Goal: Information Seeking & Learning: Learn about a topic

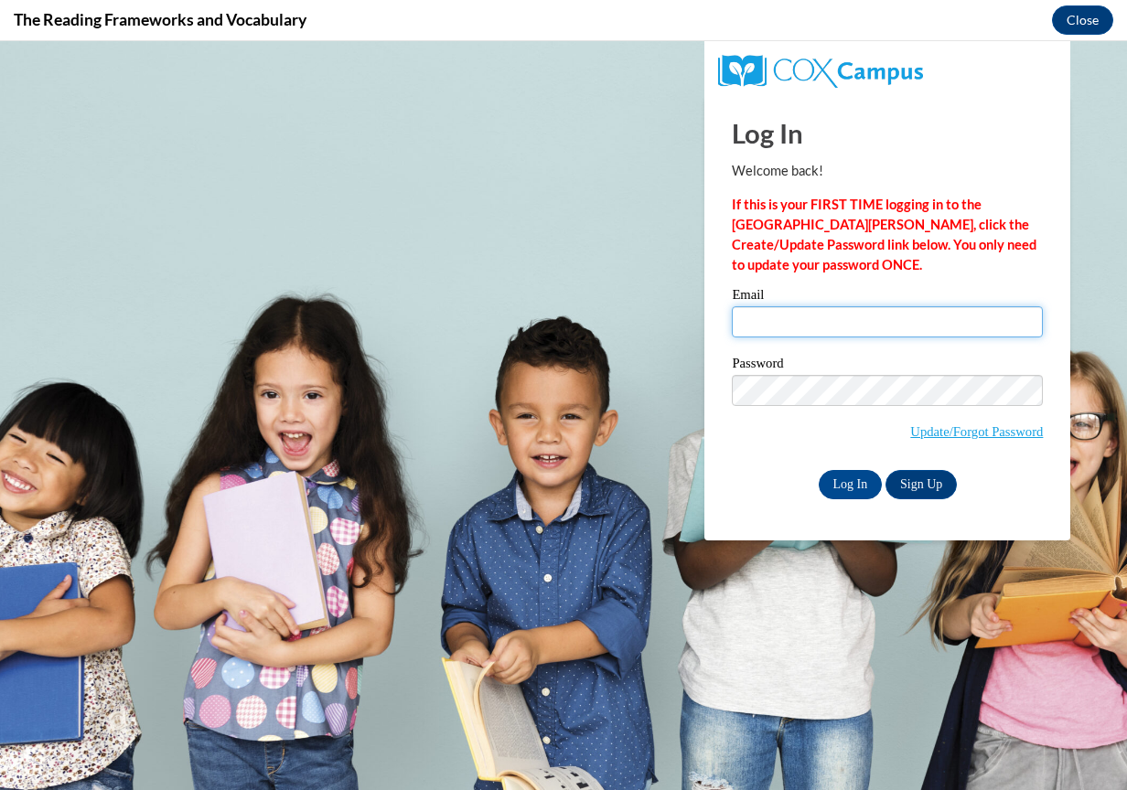
click at [802, 319] on input "Email" at bounding box center [887, 321] width 311 height 31
type input "kekirk7901@ung.edu"
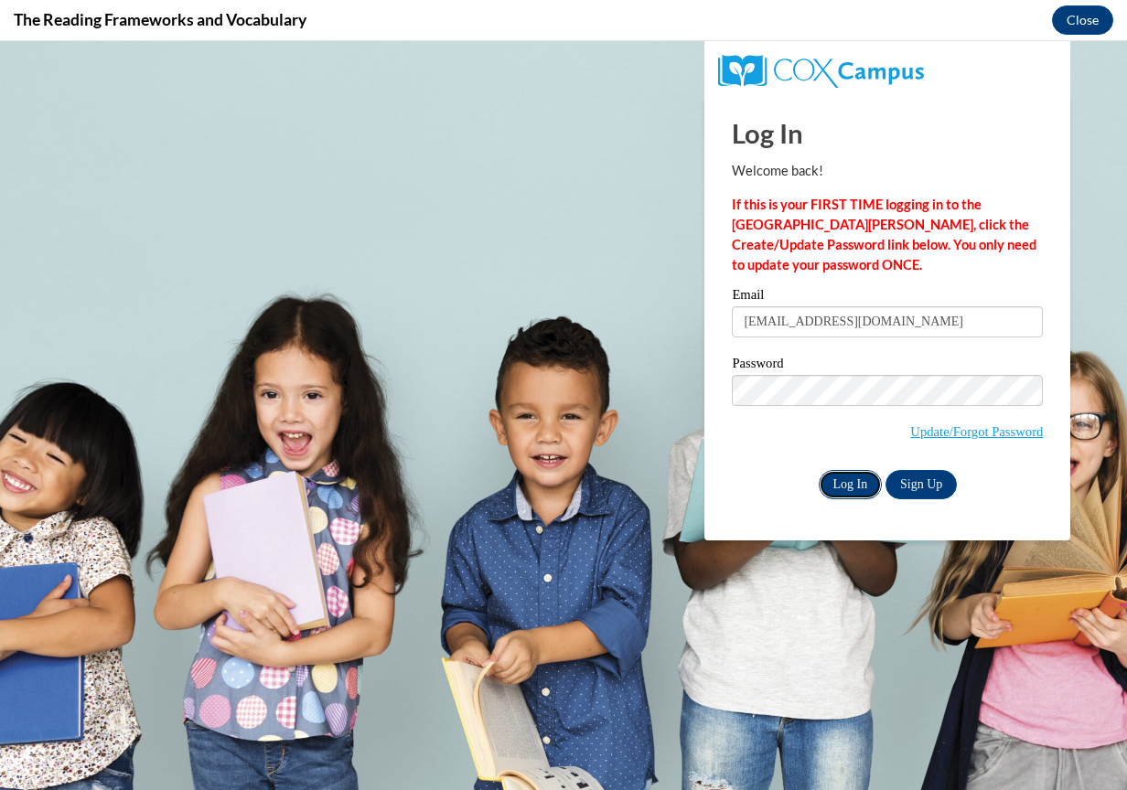
click at [848, 489] on input "Log In" at bounding box center [851, 484] width 64 height 29
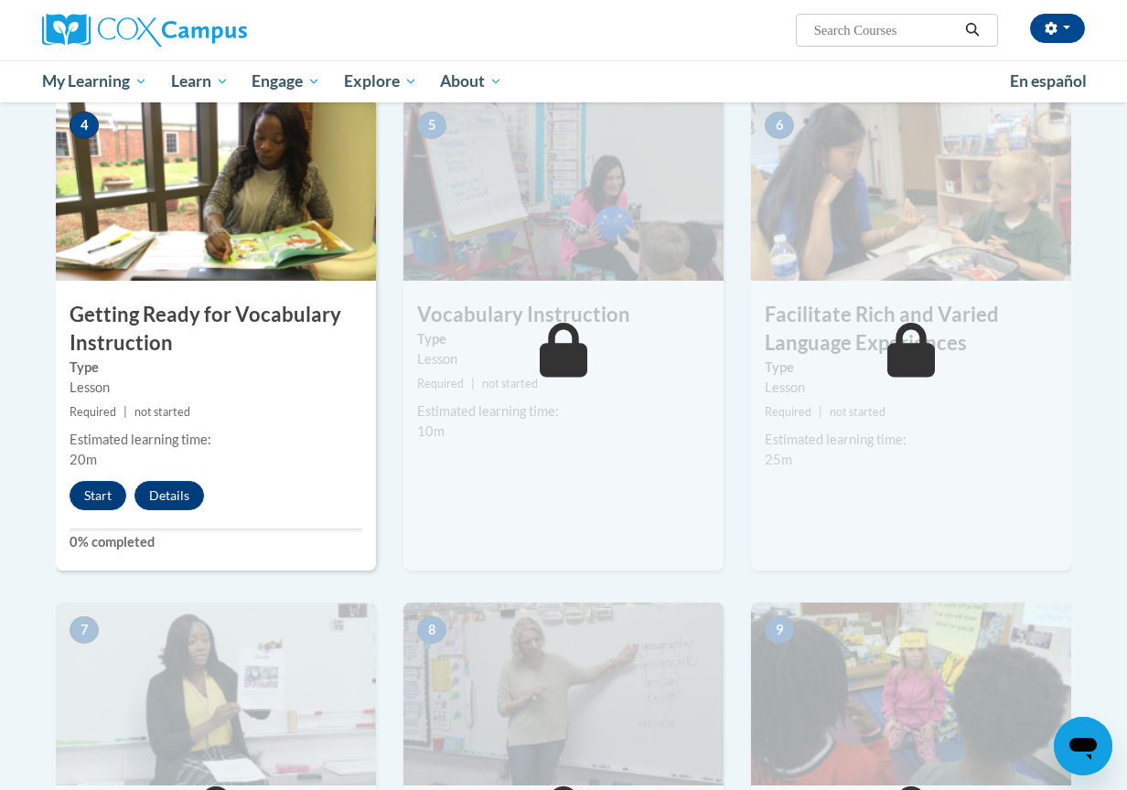
scroll to position [851, 0]
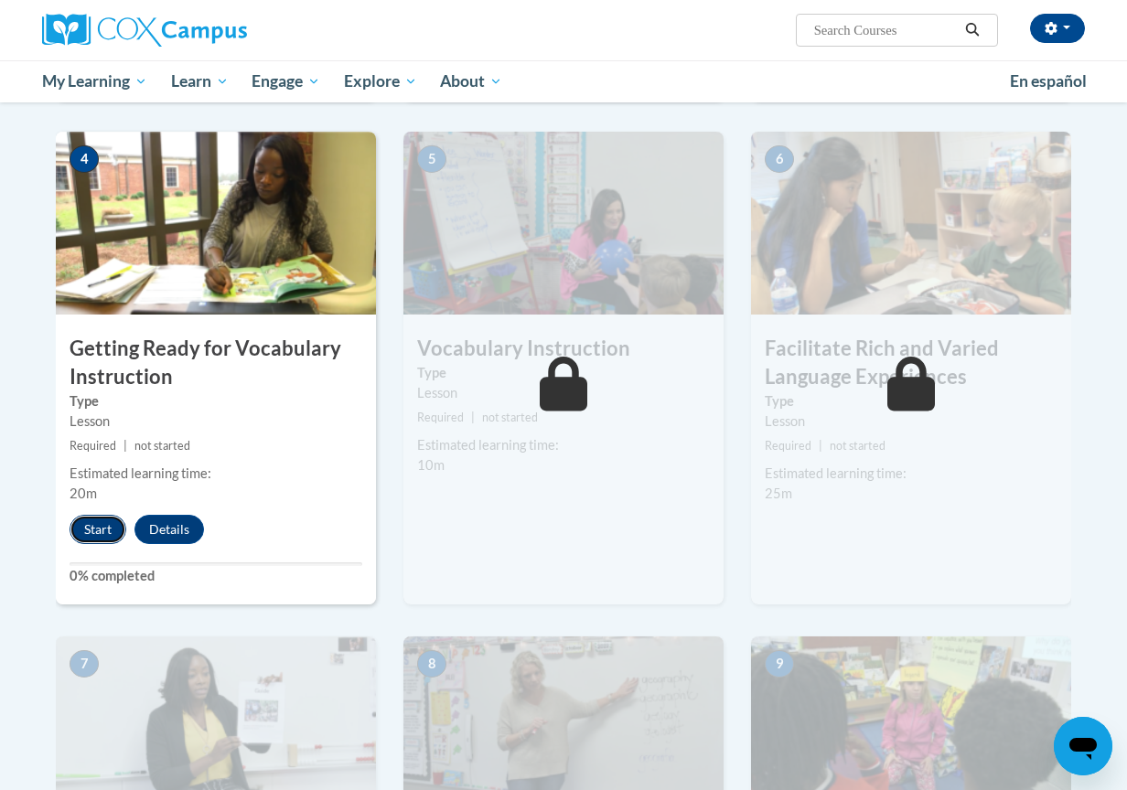
click at [101, 525] on button "Start" at bounding box center [98, 529] width 57 height 29
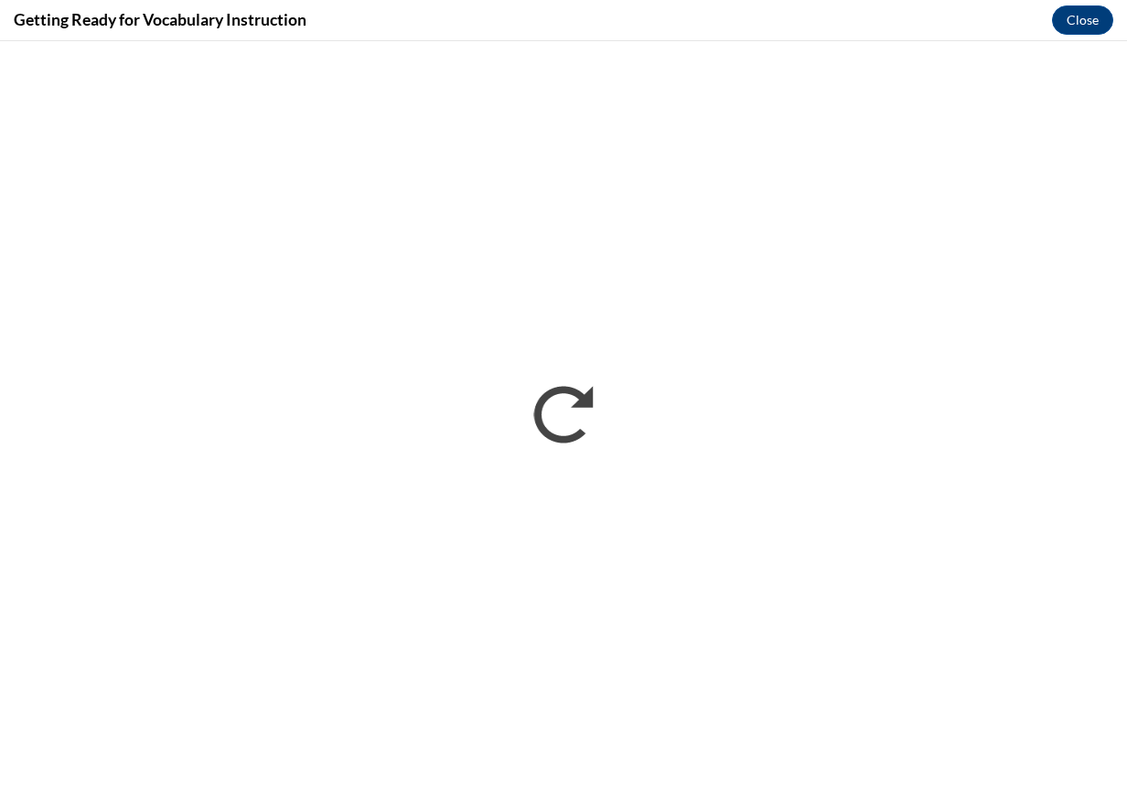
scroll to position [0, 0]
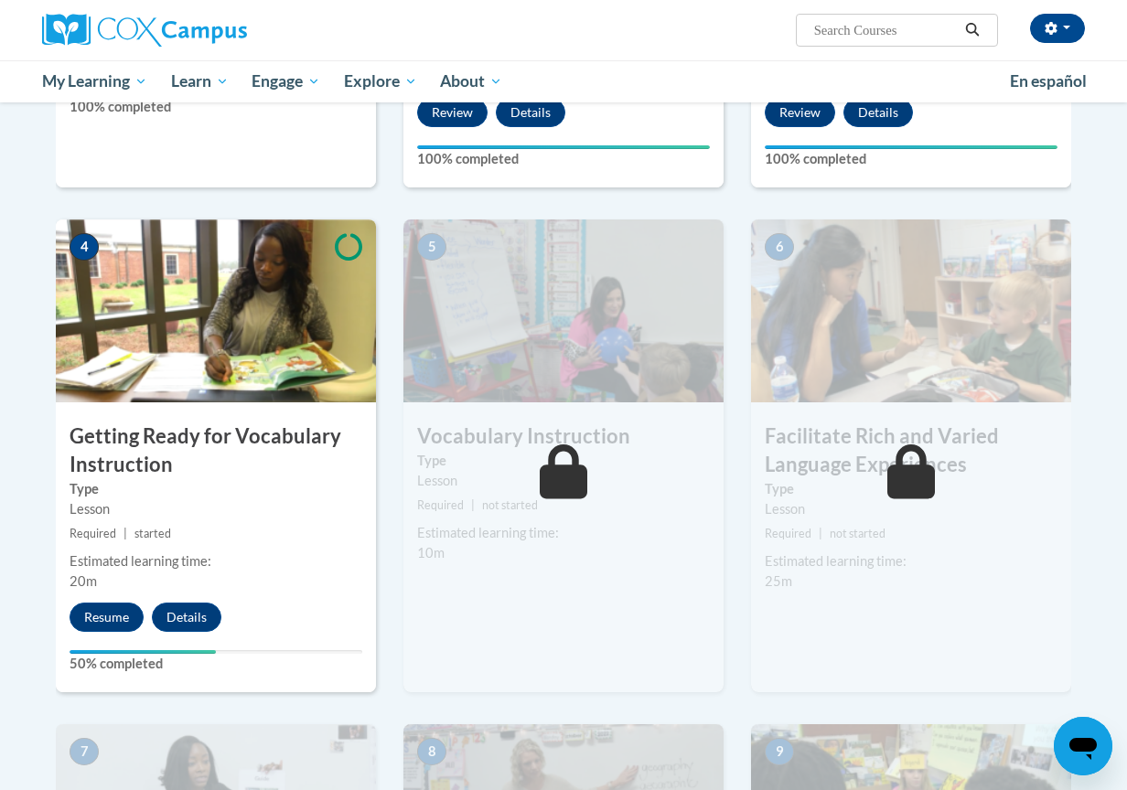
scroll to position [766, 0]
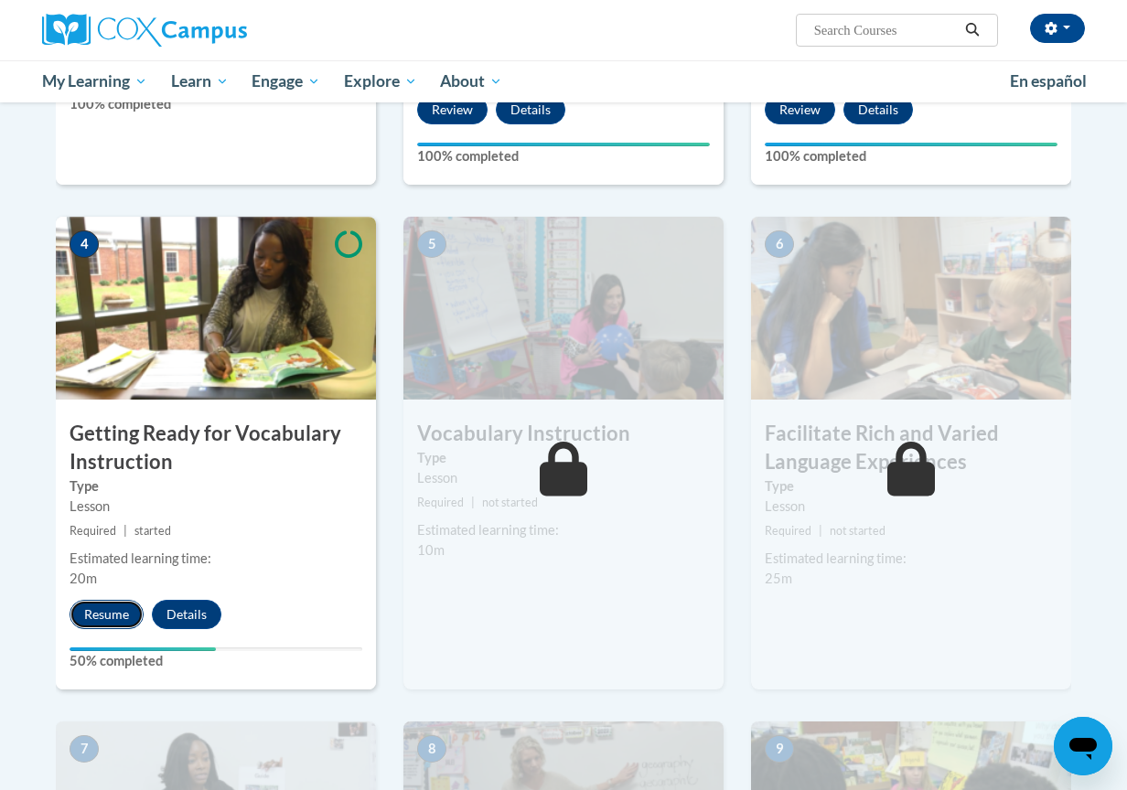
click at [106, 613] on button "Resume" at bounding box center [107, 614] width 74 height 29
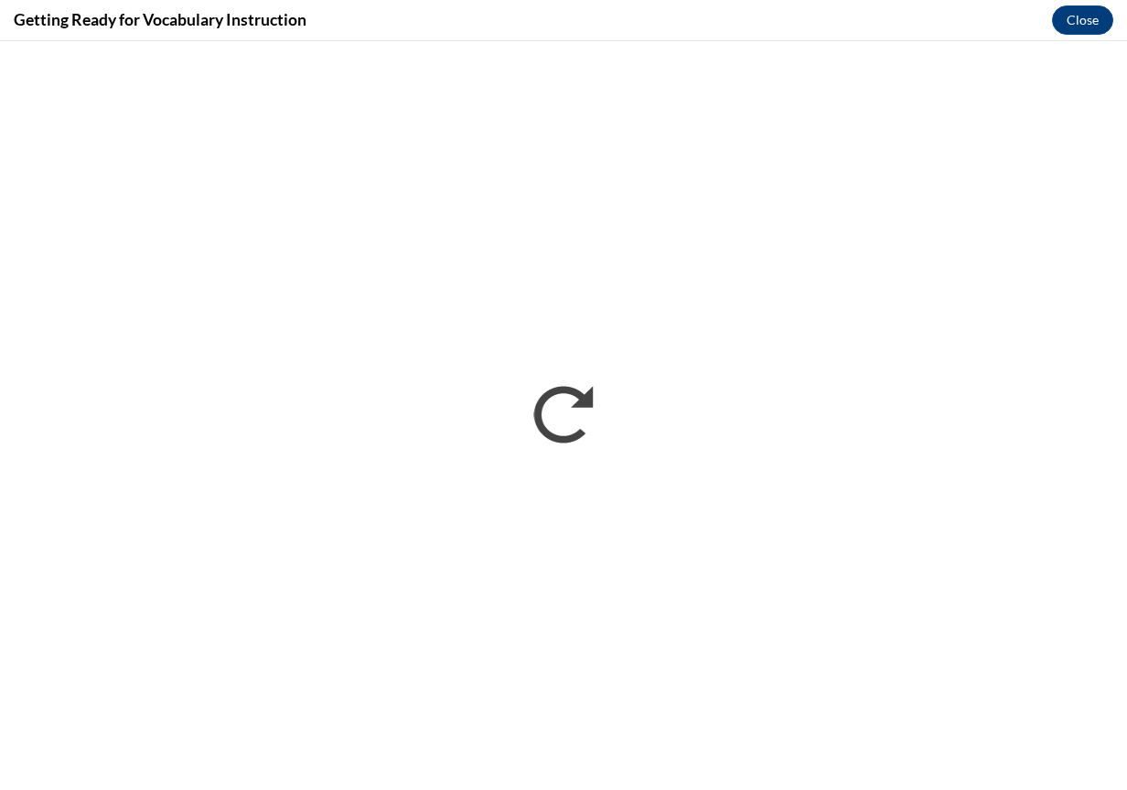
scroll to position [0, 0]
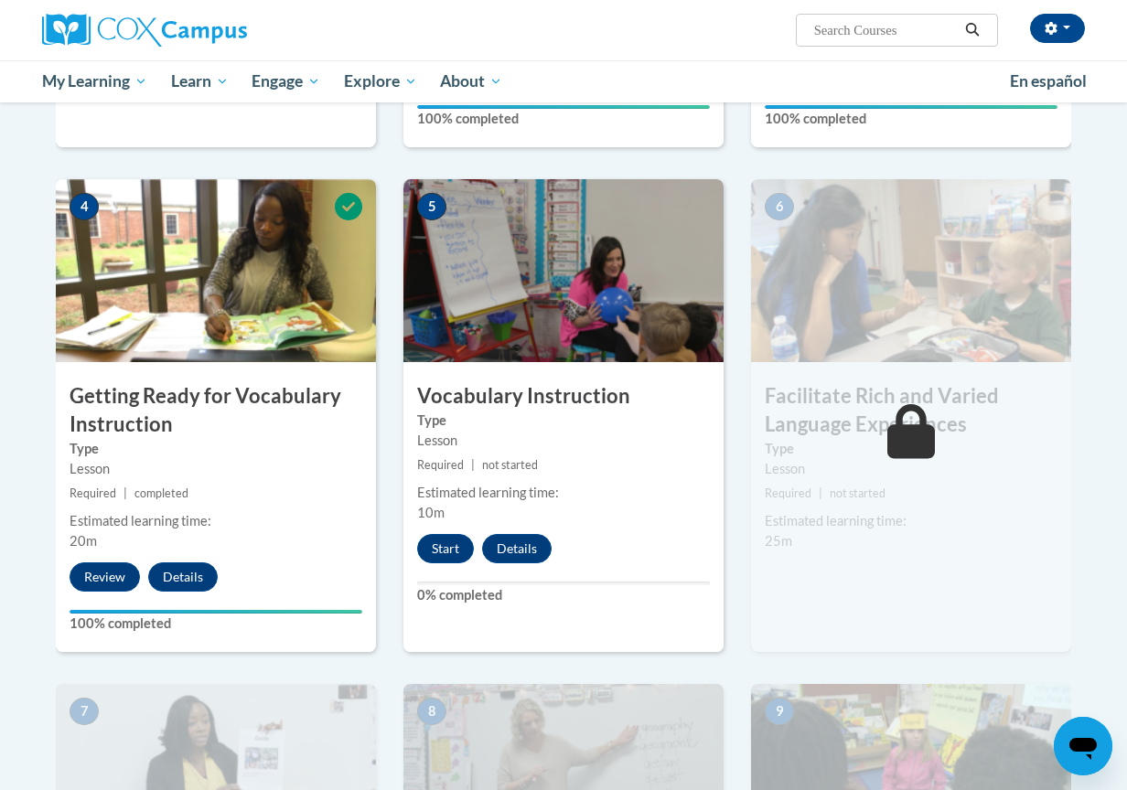
scroll to position [845, 0]
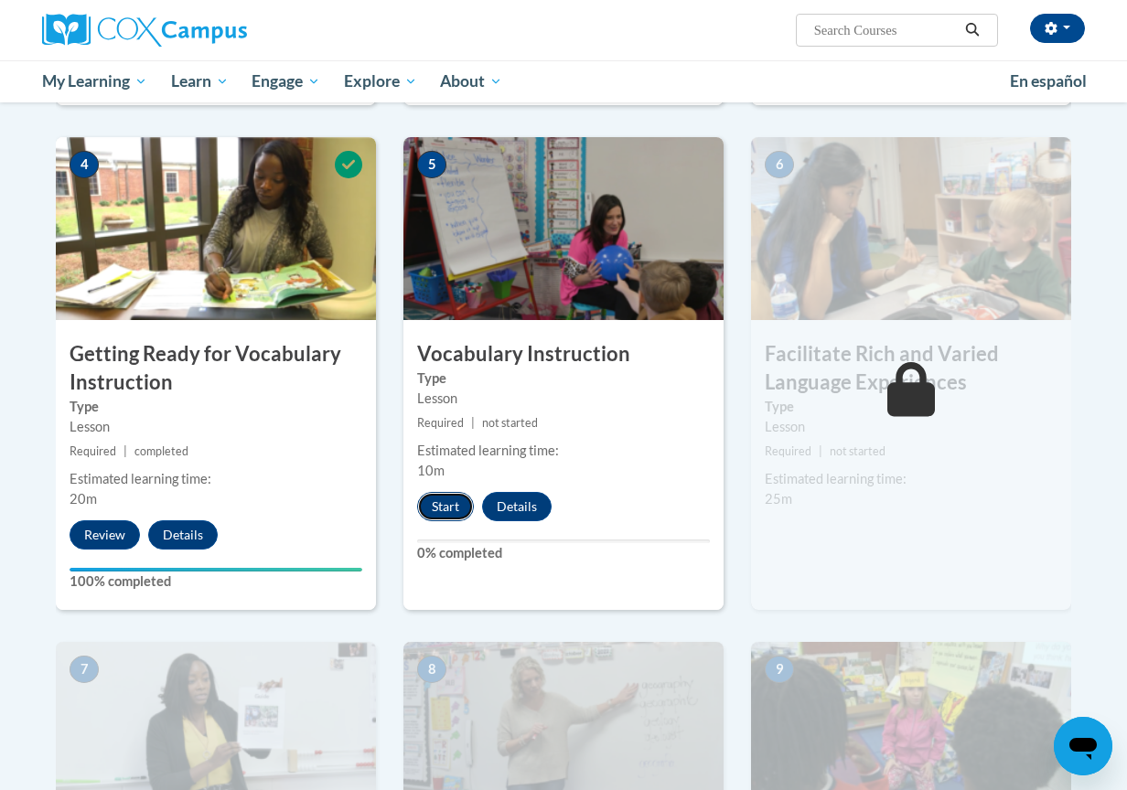
click at [442, 511] on button "Start" at bounding box center [445, 506] width 57 height 29
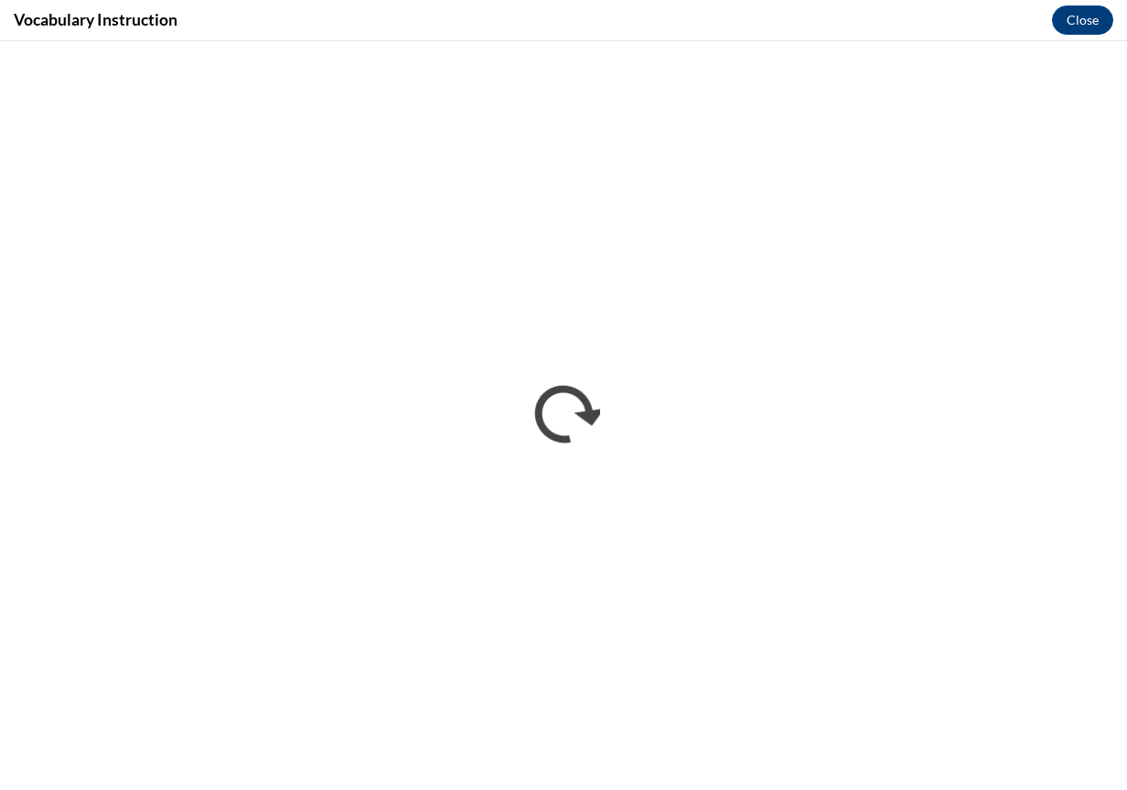
scroll to position [0, 0]
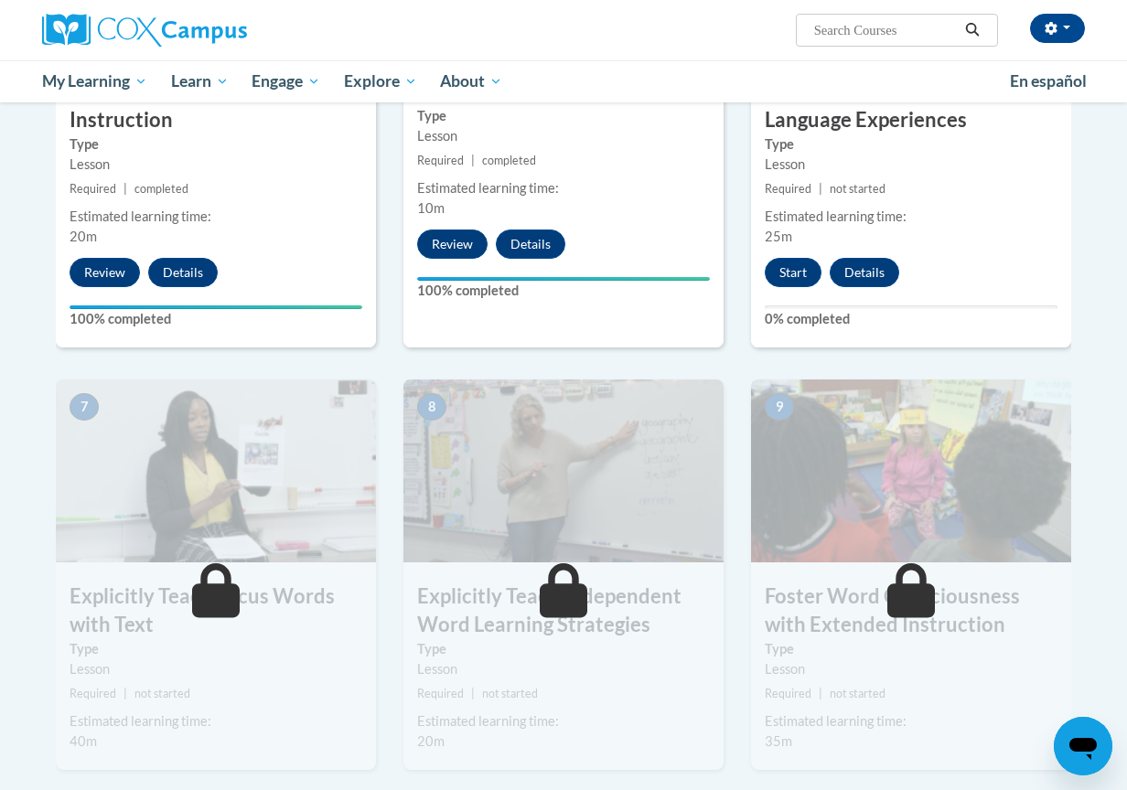
scroll to position [1091, 0]
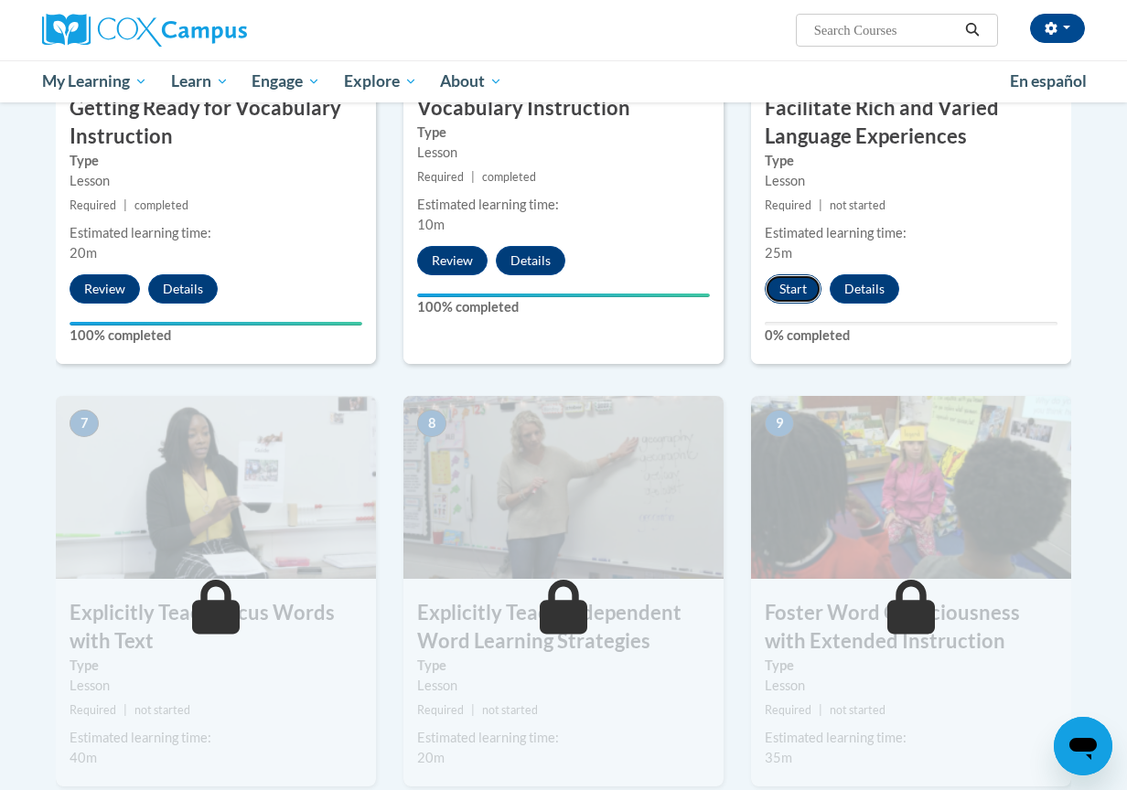
click at [790, 290] on button "Start" at bounding box center [793, 288] width 57 height 29
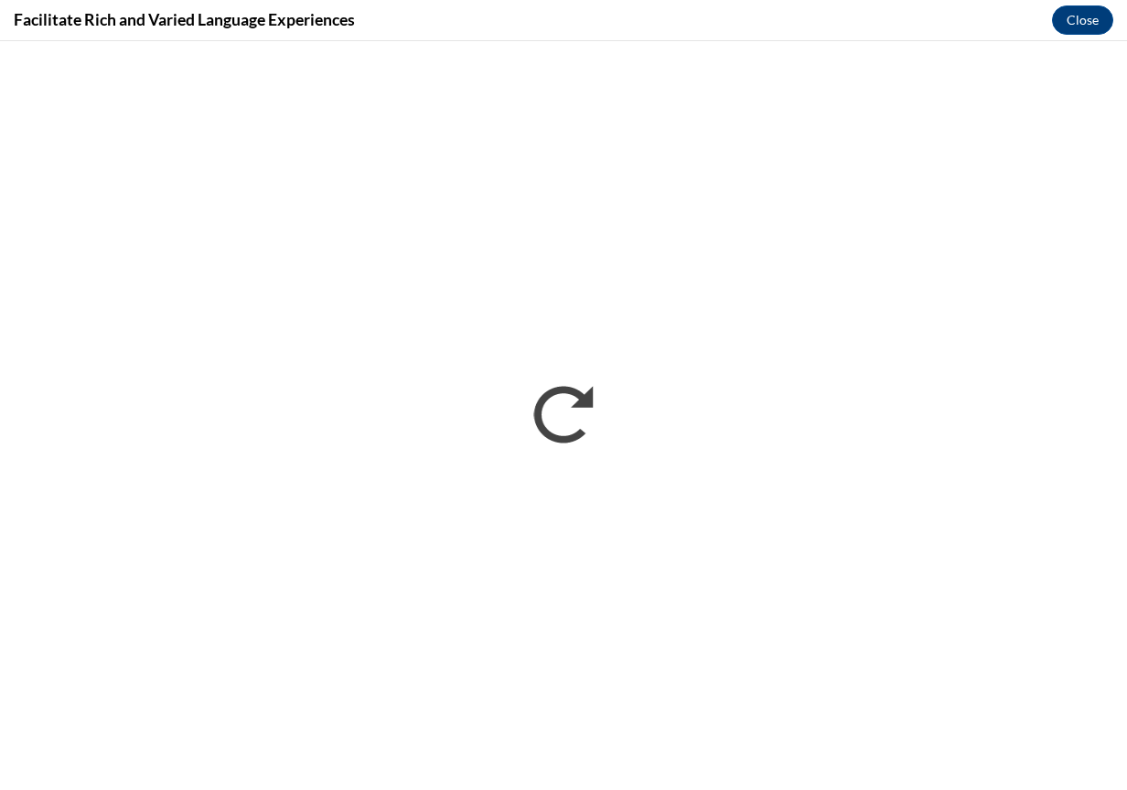
scroll to position [0, 0]
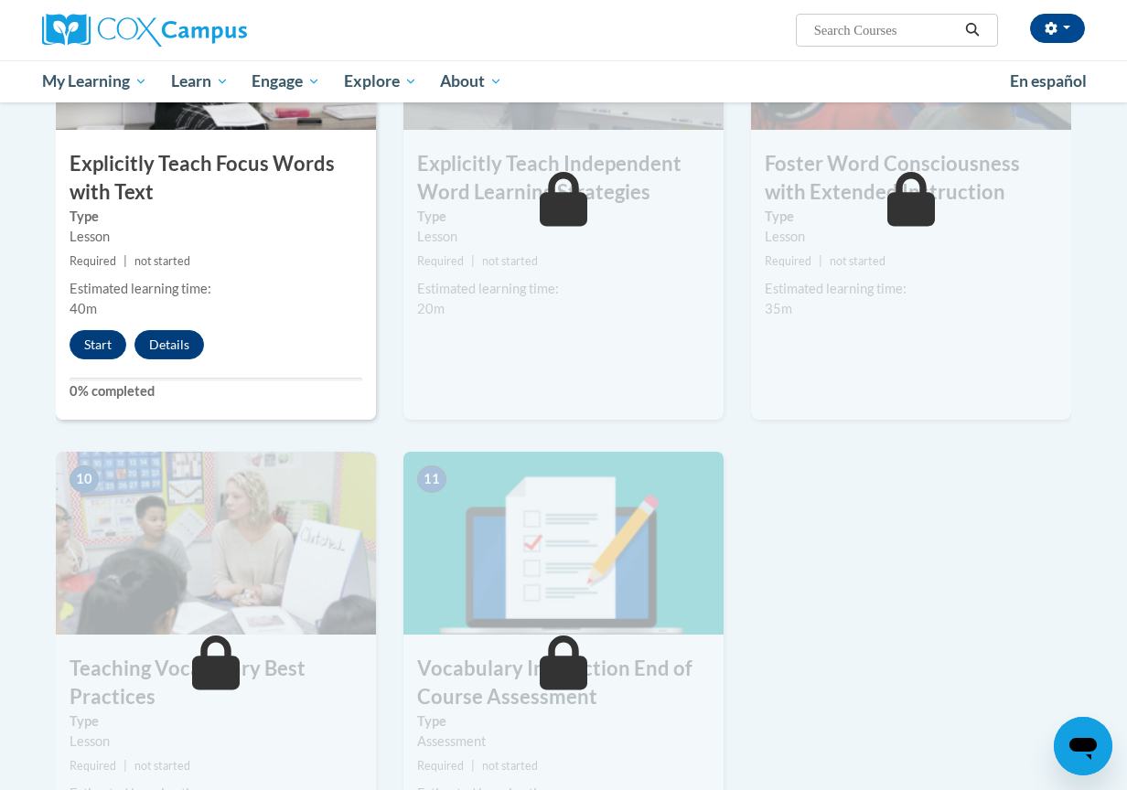
scroll to position [1540, 0]
click at [97, 342] on button "Start" at bounding box center [98, 345] width 57 height 29
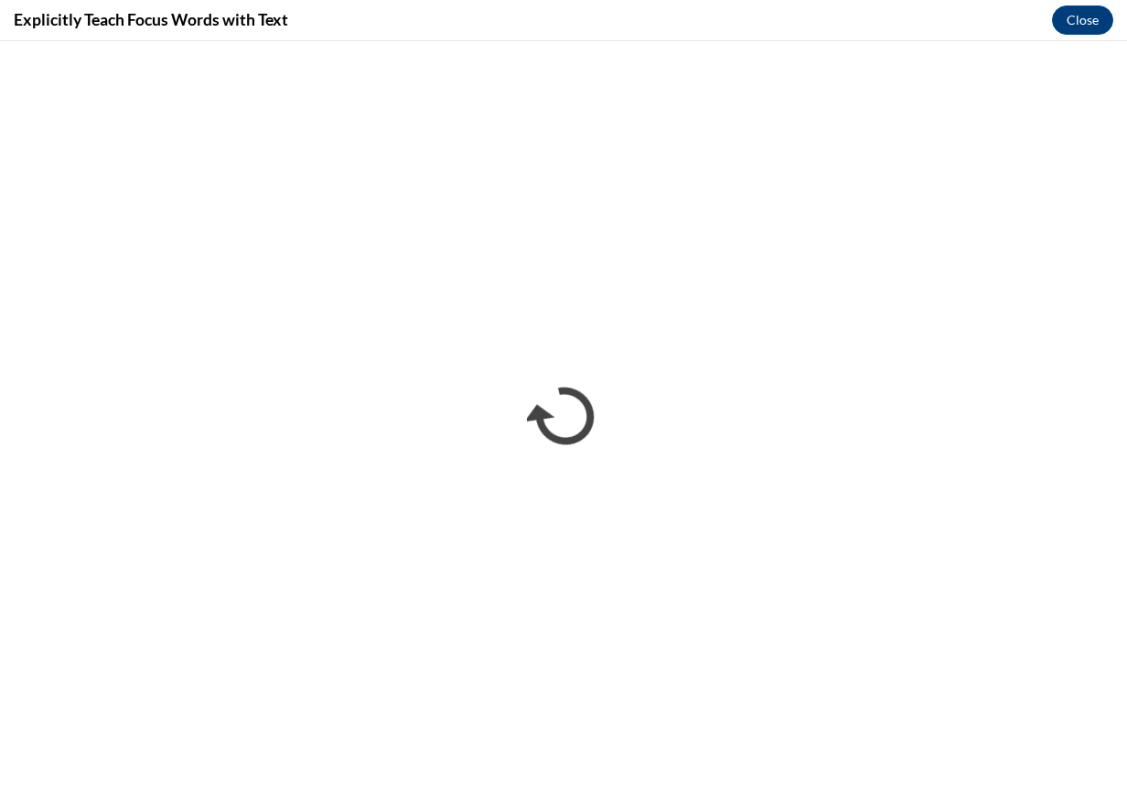
scroll to position [0, 0]
